Goal: Check status: Check status

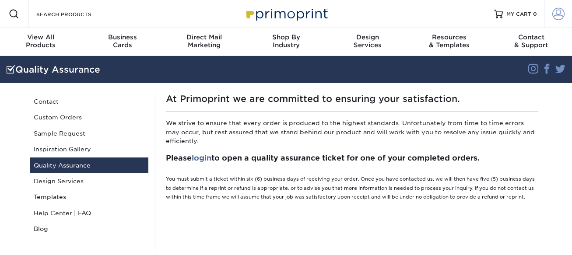
click at [556, 14] on span at bounding box center [559, 14] width 12 height 12
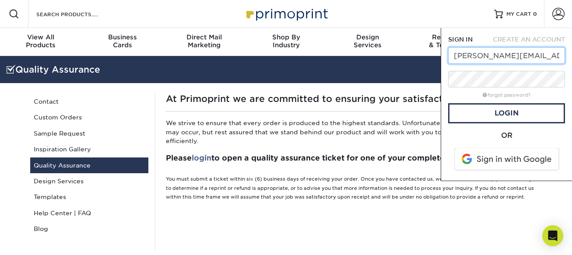
type input "[PERSON_NAME][EMAIL_ADDRESS][DOMAIN_NAME]"
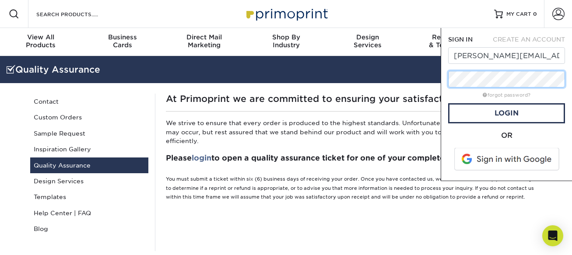
scroll to position [1, 0]
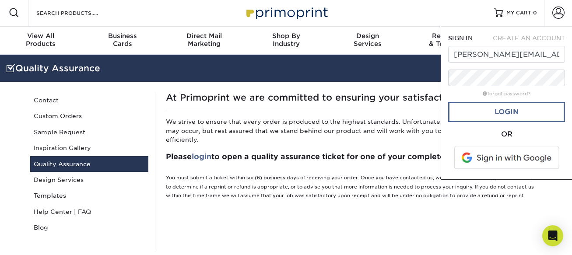
click at [533, 113] on link "Login" at bounding box center [506, 112] width 117 height 20
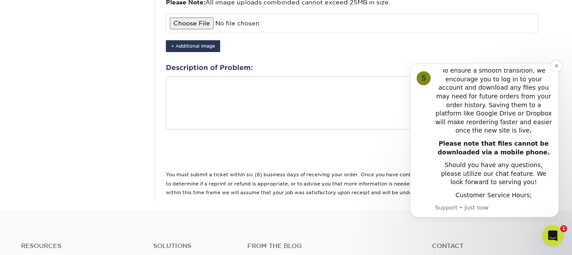
scroll to position [215, 0]
drag, startPoint x: 558, startPoint y: 65, endPoint x: 958, endPoint y: 120, distance: 403.5
click at [558, 65] on icon "Dismiss notification" at bounding box center [556, 65] width 5 height 5
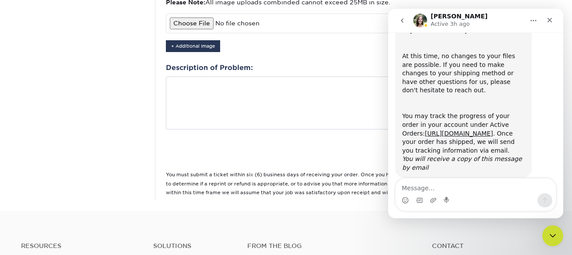
scroll to position [182, 0]
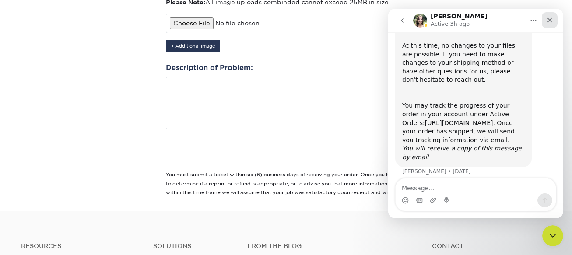
click at [546, 19] on icon "Close" at bounding box center [549, 20] width 7 height 7
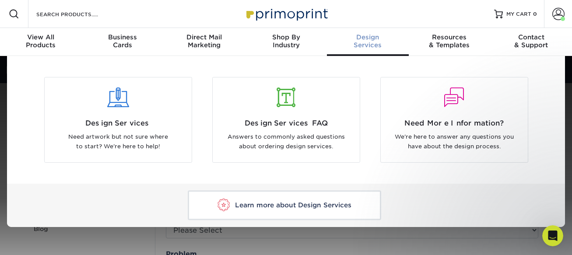
scroll to position [0, 0]
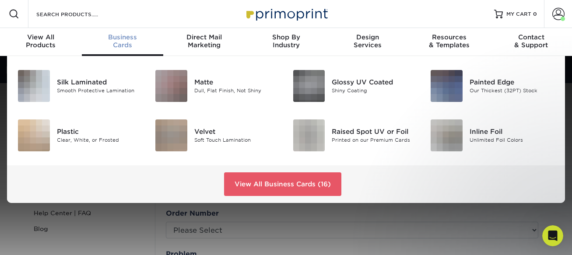
click at [121, 46] on div "Business Cards" at bounding box center [123, 41] width 82 height 16
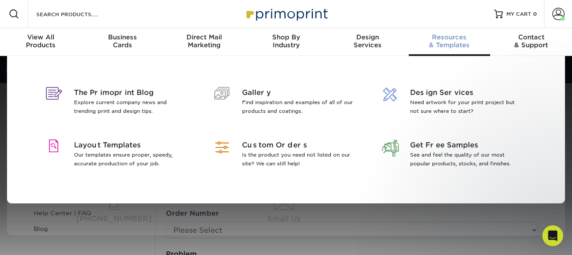
click at [454, 41] on div "Resources & Templates" at bounding box center [450, 41] width 82 height 16
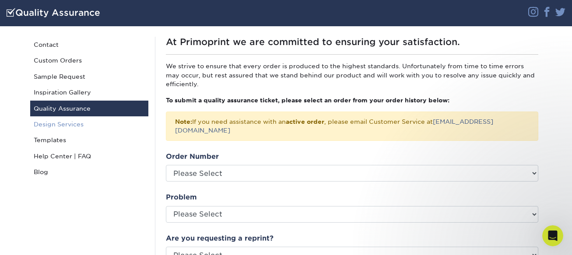
scroll to position [59, 0]
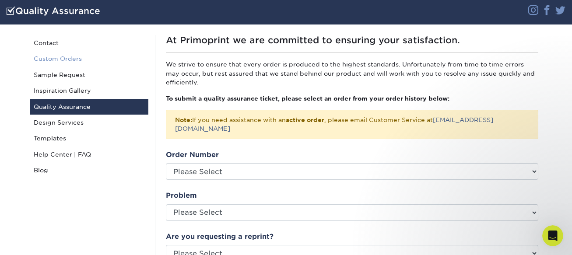
click at [65, 57] on link "Custom Orders" at bounding box center [89, 59] width 118 height 16
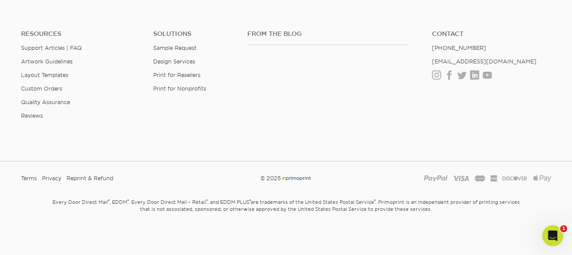
scroll to position [694, 0]
click at [549, 236] on icon "Open Intercom Messenger" at bounding box center [552, 235] width 14 height 14
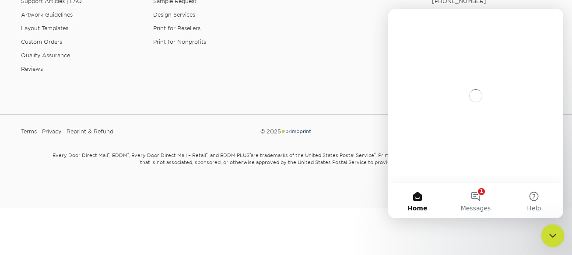
scroll to position [0, 0]
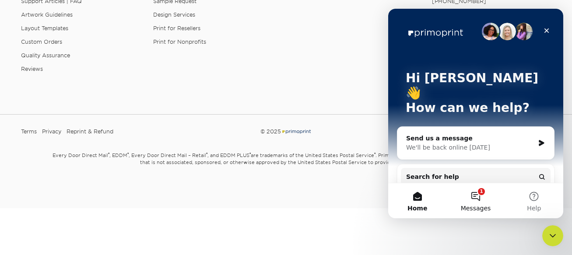
click at [482, 202] on button "1 Messages" at bounding box center [476, 200] width 58 height 35
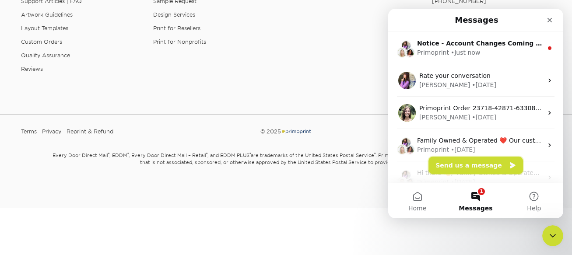
click at [471, 165] on button "Send us a message" at bounding box center [476, 166] width 95 height 18
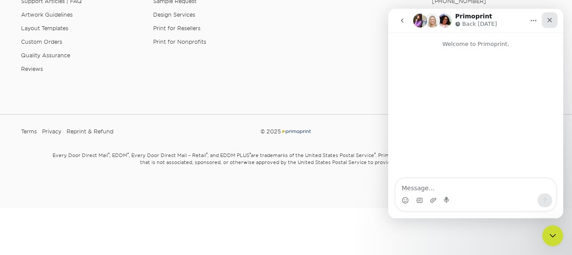
click at [548, 20] on icon "Close" at bounding box center [549, 20] width 7 height 7
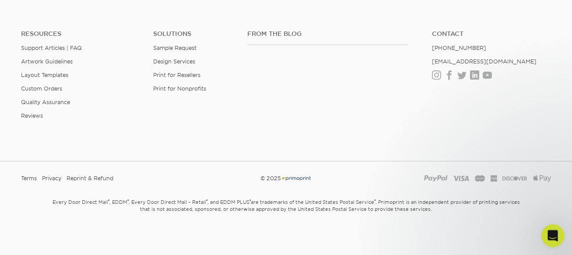
click at [546, 229] on div "Open Intercom Messenger" at bounding box center [551, 234] width 29 height 29
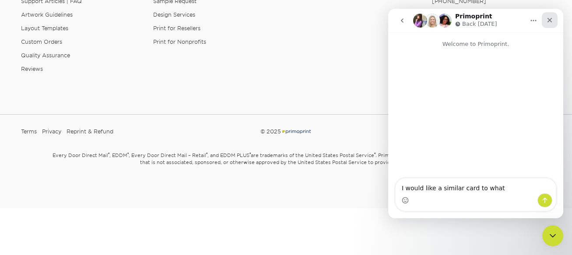
type textarea "I would like a similar card to what"
drag, startPoint x: 553, startPoint y: 20, endPoint x: 896, endPoint y: 44, distance: 343.7
click at [553, 20] on icon "Close" at bounding box center [549, 20] width 7 height 7
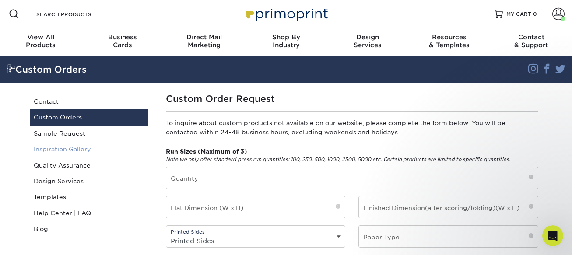
click at [85, 147] on link "Inspiration Gallery" at bounding box center [89, 149] width 118 height 16
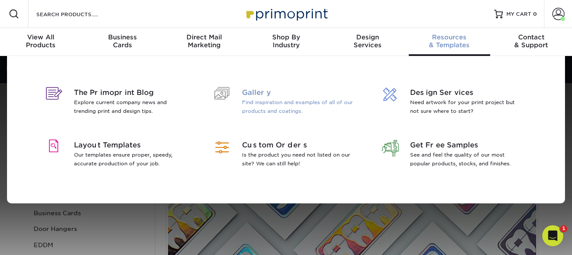
click at [252, 92] on span "Gallery" at bounding box center [298, 93] width 113 height 11
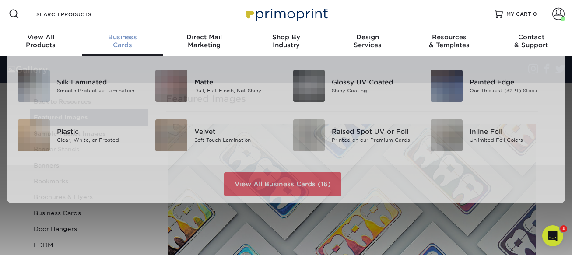
click at [132, 45] on div "Business Cards" at bounding box center [123, 41] width 82 height 16
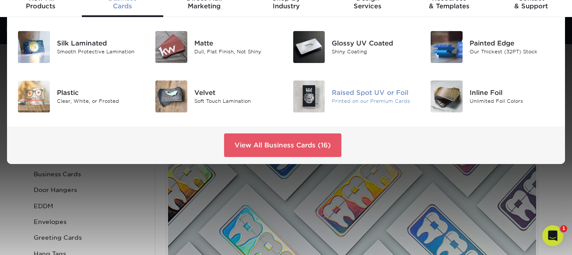
scroll to position [42, 0]
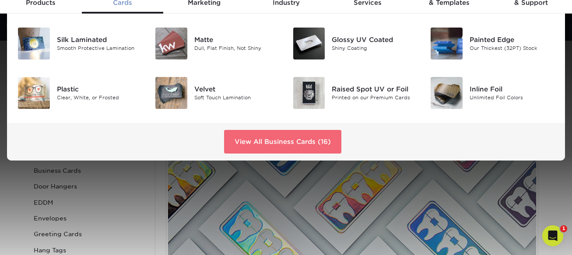
click at [278, 147] on link "View All Business Cards (16)" at bounding box center [282, 142] width 117 height 24
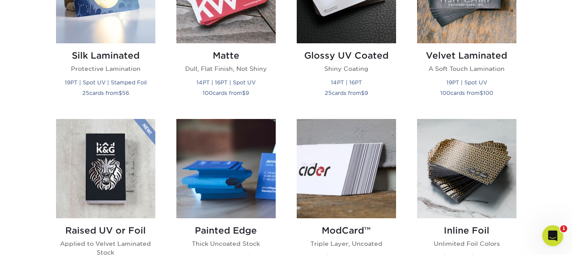
scroll to position [496, 0]
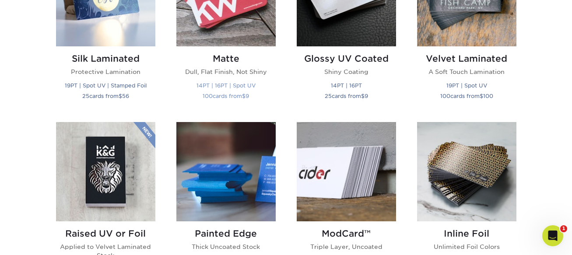
click at [233, 71] on p "Dull, Flat Finish, Not Shiny" at bounding box center [225, 71] width 99 height 9
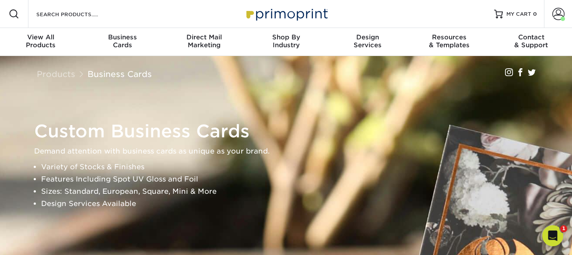
scroll to position [0, 0]
click at [510, 13] on span "MY CART" at bounding box center [519, 14] width 25 height 7
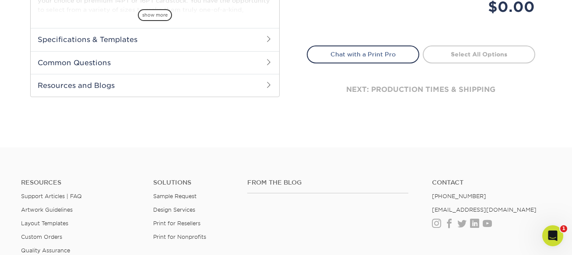
scroll to position [386, 0]
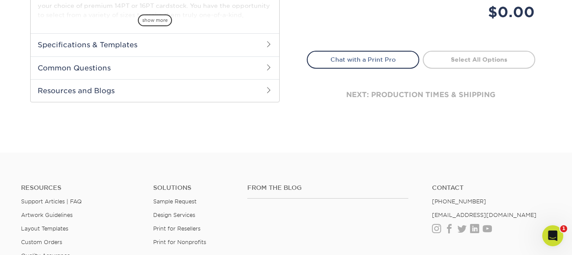
click at [268, 45] on span at bounding box center [268, 44] width 7 height 7
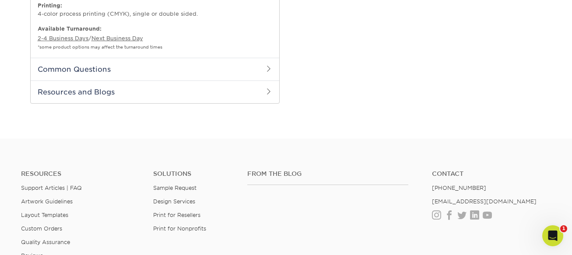
scroll to position [538, 0]
click at [256, 79] on h2 "Common Questions" at bounding box center [155, 67] width 249 height 23
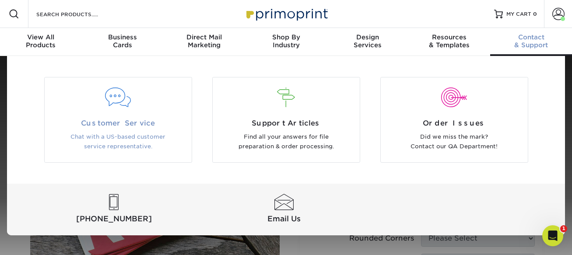
scroll to position [0, 0]
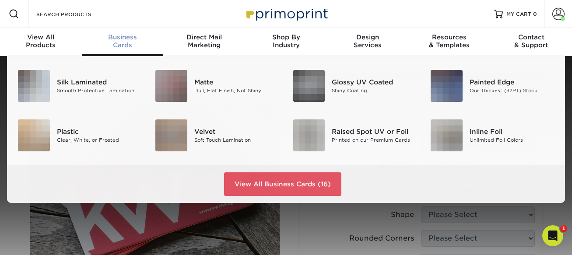
click at [119, 47] on div "Business Cards" at bounding box center [123, 41] width 82 height 16
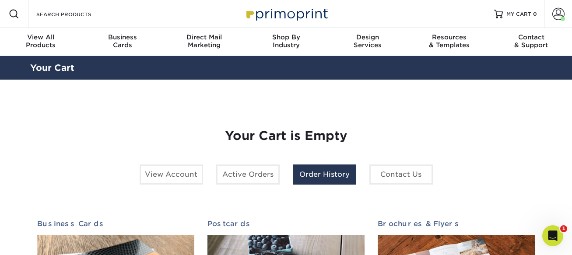
click at [329, 177] on link "Order History" at bounding box center [324, 175] width 63 height 20
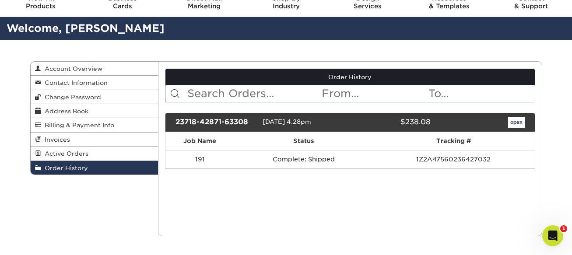
click at [515, 124] on link "open" at bounding box center [516, 122] width 17 height 11
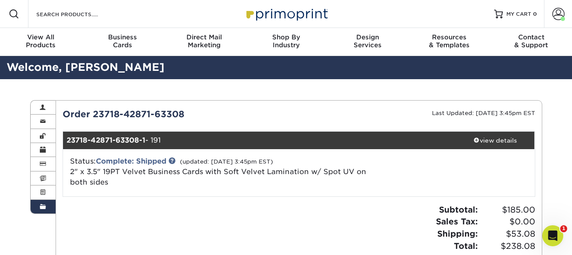
scroll to position [0, 0]
click at [479, 139] on div "view details" at bounding box center [495, 140] width 79 height 9
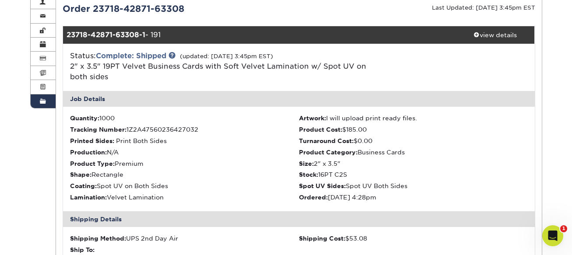
scroll to position [105, 0]
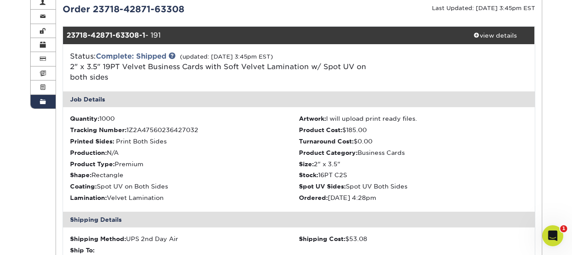
drag, startPoint x: 168, startPoint y: 38, endPoint x: 67, endPoint y: 35, distance: 101.2
click at [67, 35] on div "23718-42871-63308-1 - 191" at bounding box center [259, 36] width 393 height 18
drag, startPoint x: 189, startPoint y: 11, endPoint x: 93, endPoint y: 10, distance: 95.9
click at [93, 10] on div "Order 23718-42871-63308" at bounding box center [177, 9] width 243 height 13
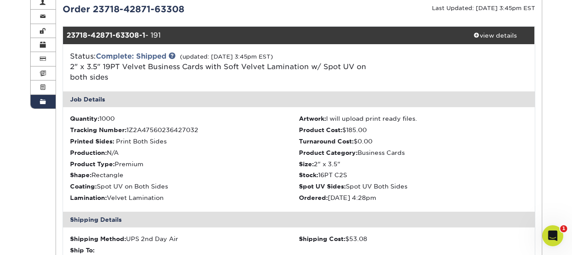
copy div "23718-42871-63308"
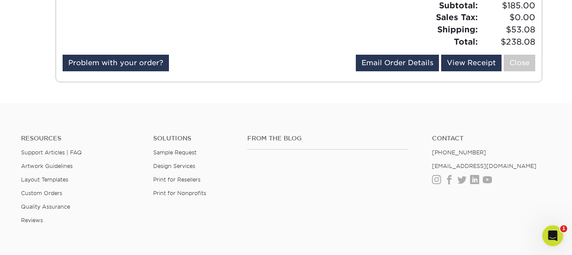
scroll to position [661, 0]
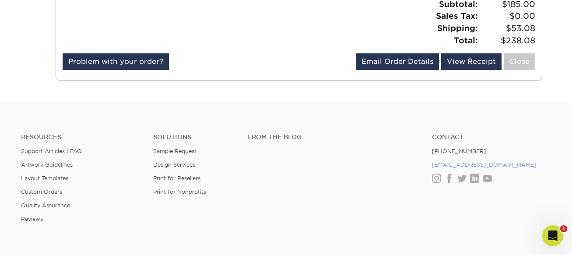
click at [463, 168] on link "[EMAIL_ADDRESS][DOMAIN_NAME]" at bounding box center [484, 165] width 105 height 7
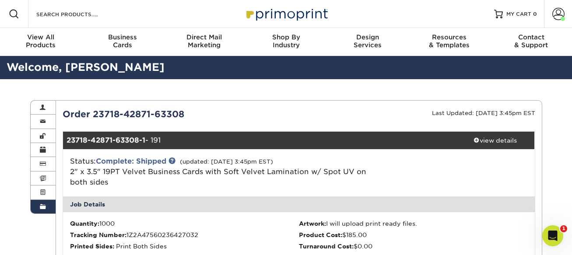
scroll to position [0, 0]
